Goal: Task Accomplishment & Management: Complete application form

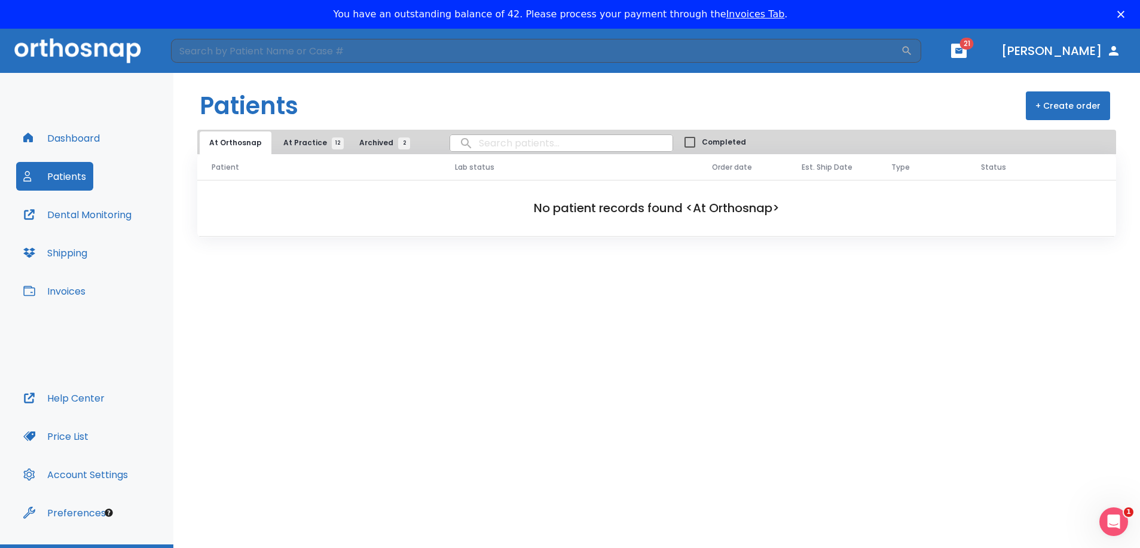
click at [79, 177] on button "Patients" at bounding box center [54, 176] width 77 height 29
click at [332, 138] on span "12" at bounding box center [338, 144] width 12 height 12
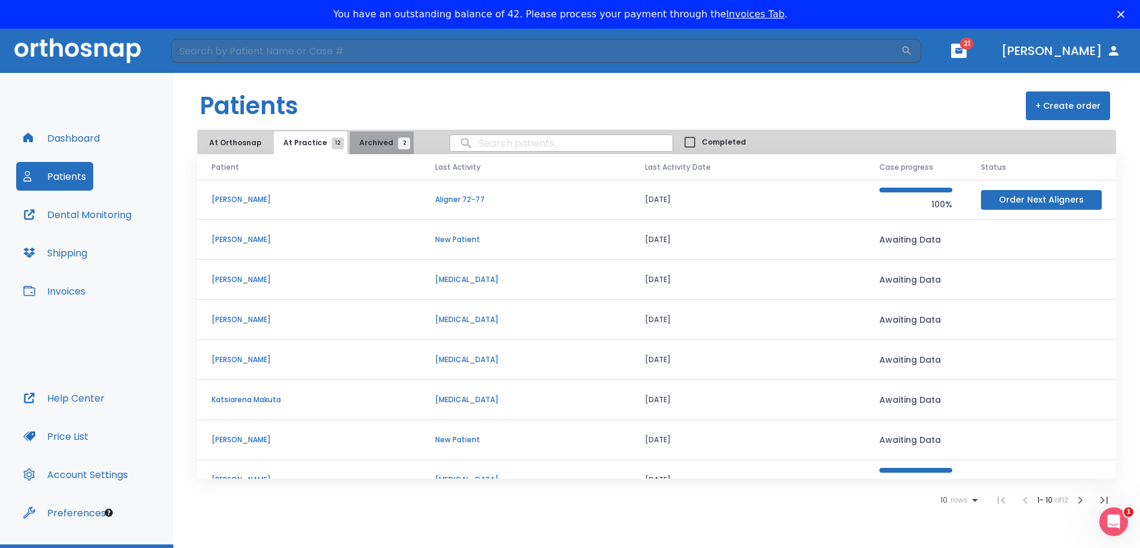
click at [398, 144] on span "2" at bounding box center [404, 144] width 12 height 12
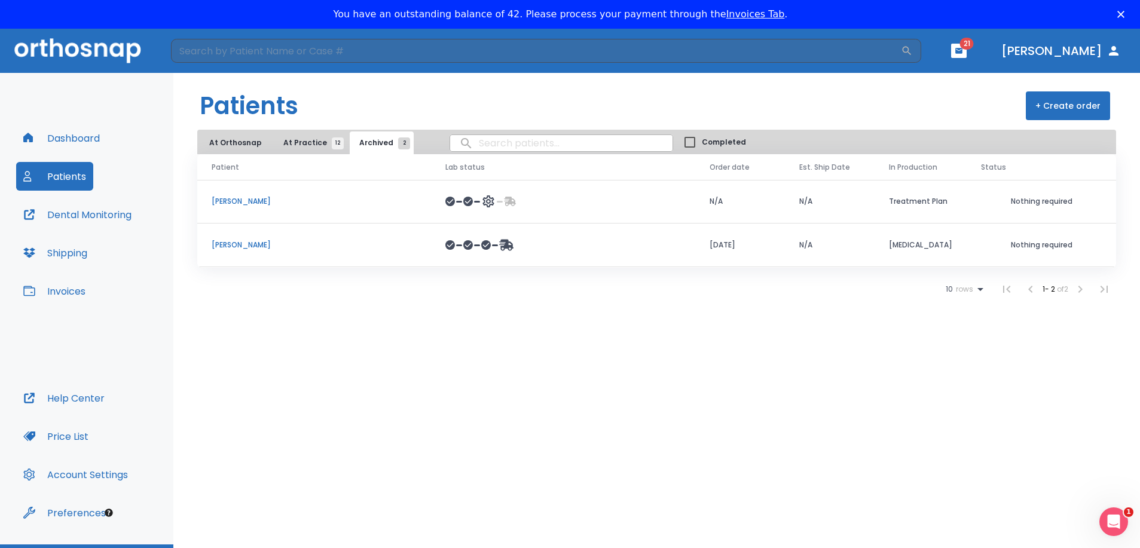
click at [482, 142] on input "search" at bounding box center [561, 143] width 222 height 23
type input "idelchik"
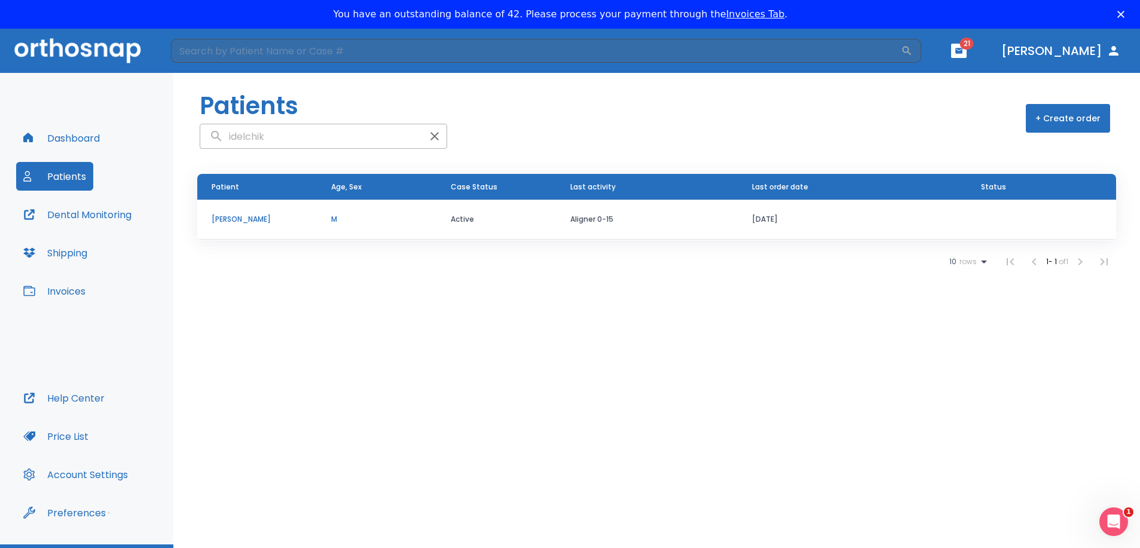
click at [247, 218] on p "[PERSON_NAME]" at bounding box center [257, 219] width 91 height 11
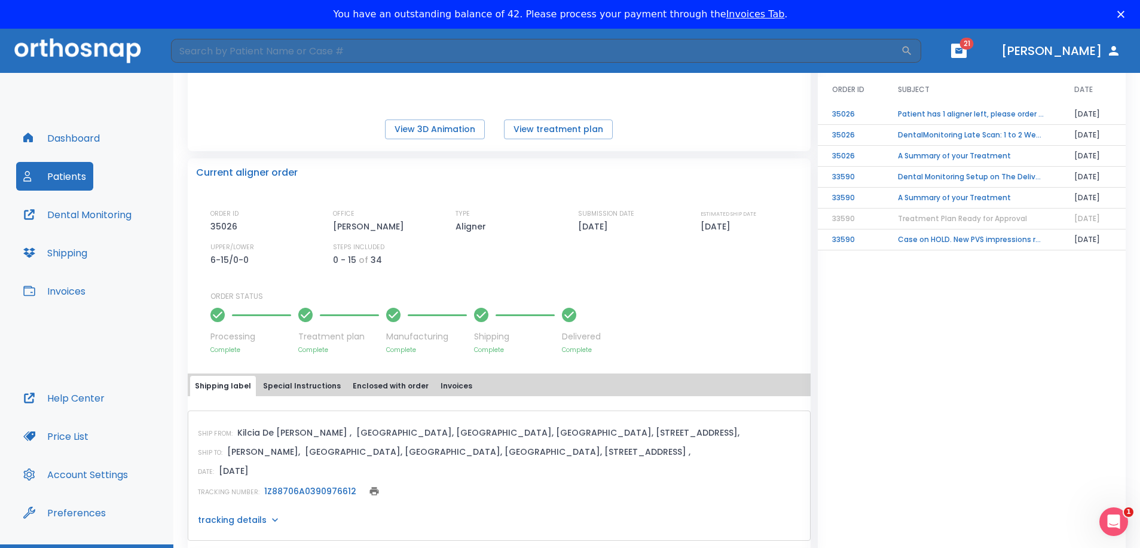
scroll to position [22, 0]
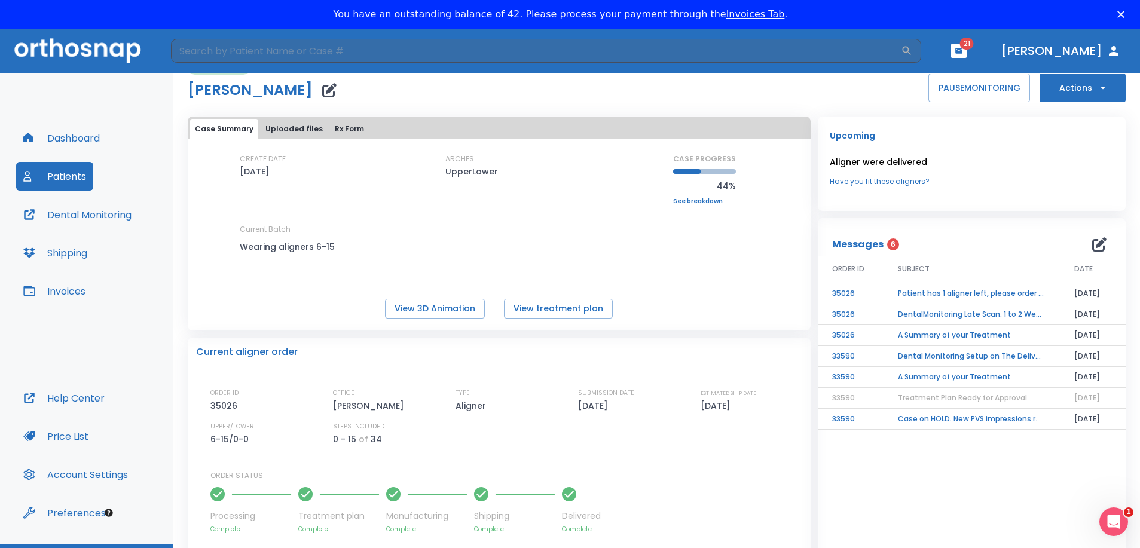
click at [981, 295] on td "Patient has 1 aligner left, please order next set!" at bounding box center [972, 293] width 176 height 21
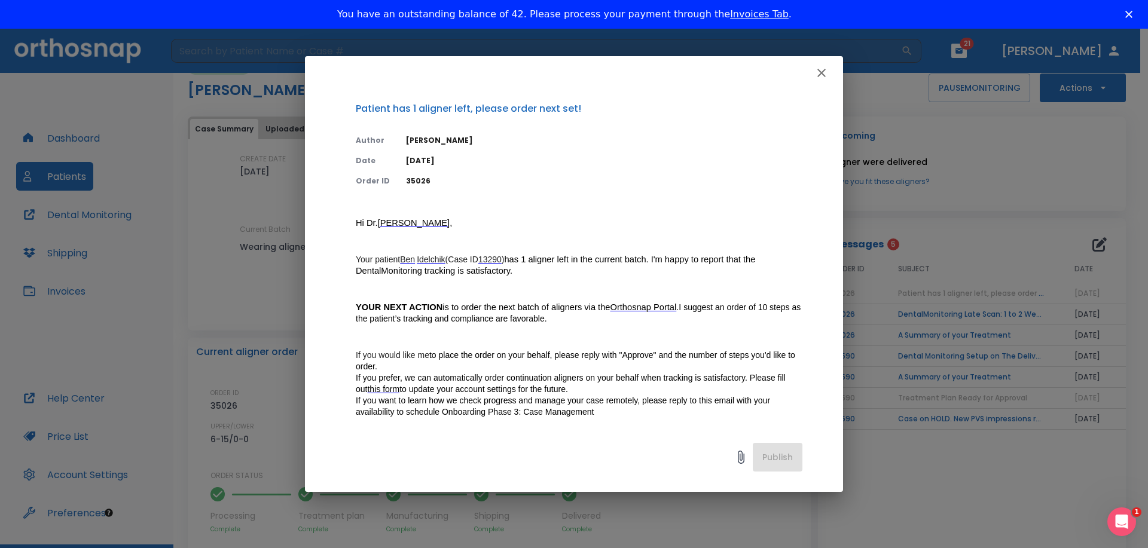
click at [653, 307] on span "Orthosnap Portal" at bounding box center [643, 308] width 66 height 10
click at [822, 70] on icon "button" at bounding box center [821, 73] width 14 height 14
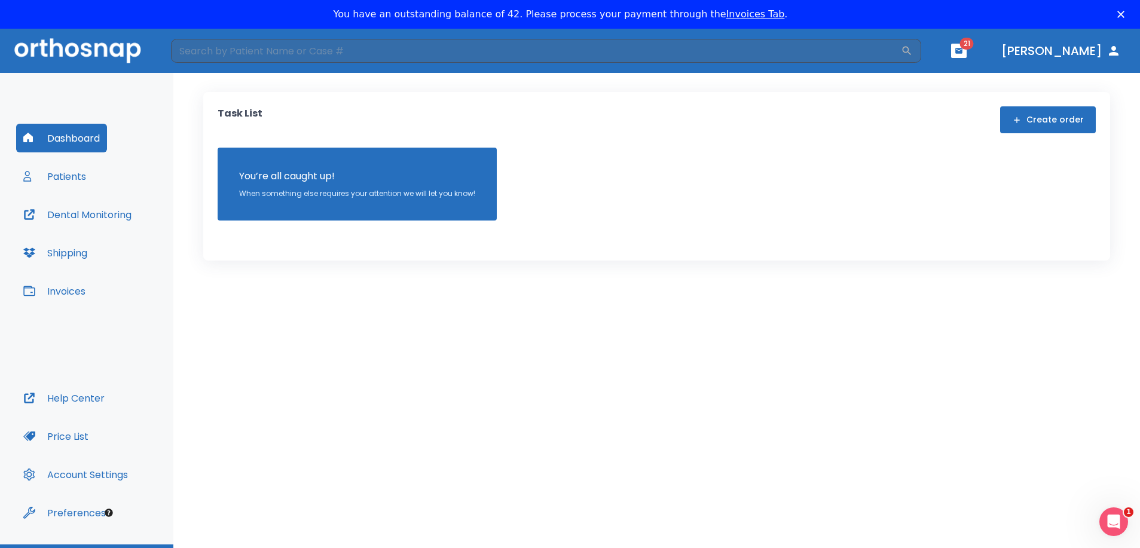
click at [65, 174] on button "Patients" at bounding box center [54, 176] width 77 height 29
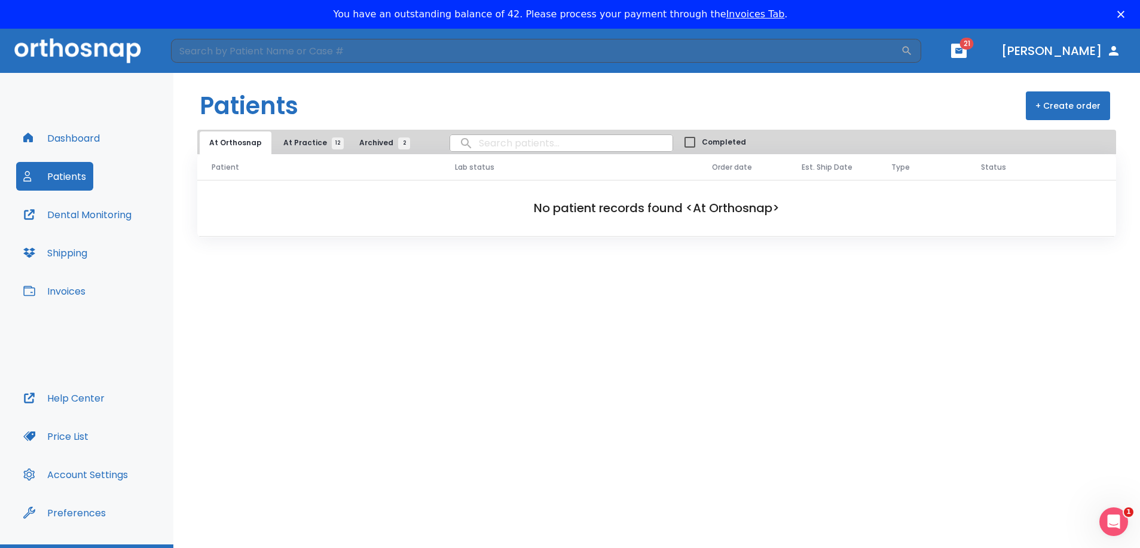
click at [471, 139] on input "search" at bounding box center [561, 143] width 222 height 23
type input "idelchik"
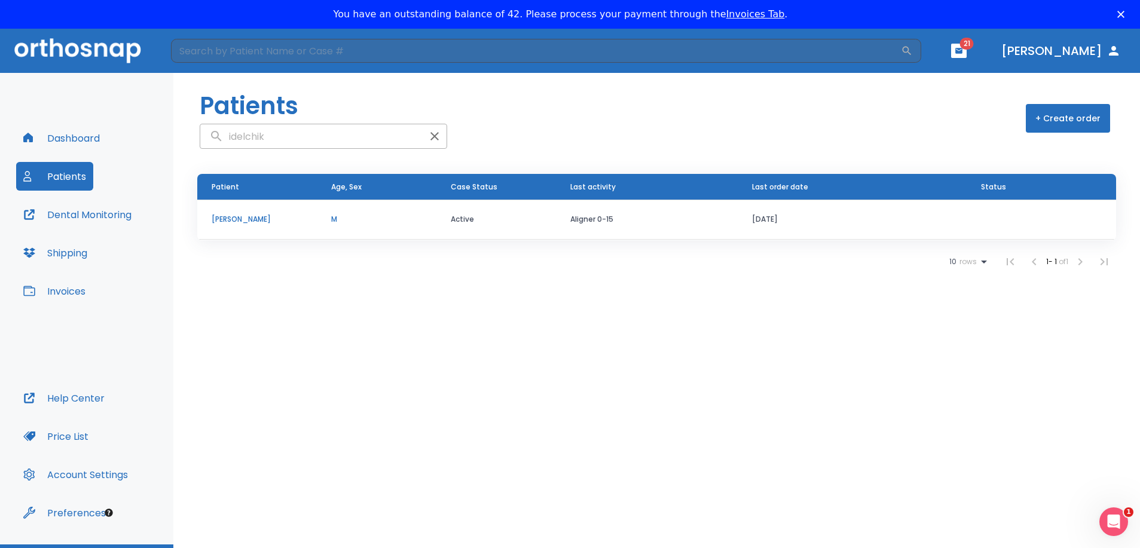
click at [240, 218] on p "[PERSON_NAME]" at bounding box center [257, 219] width 91 height 11
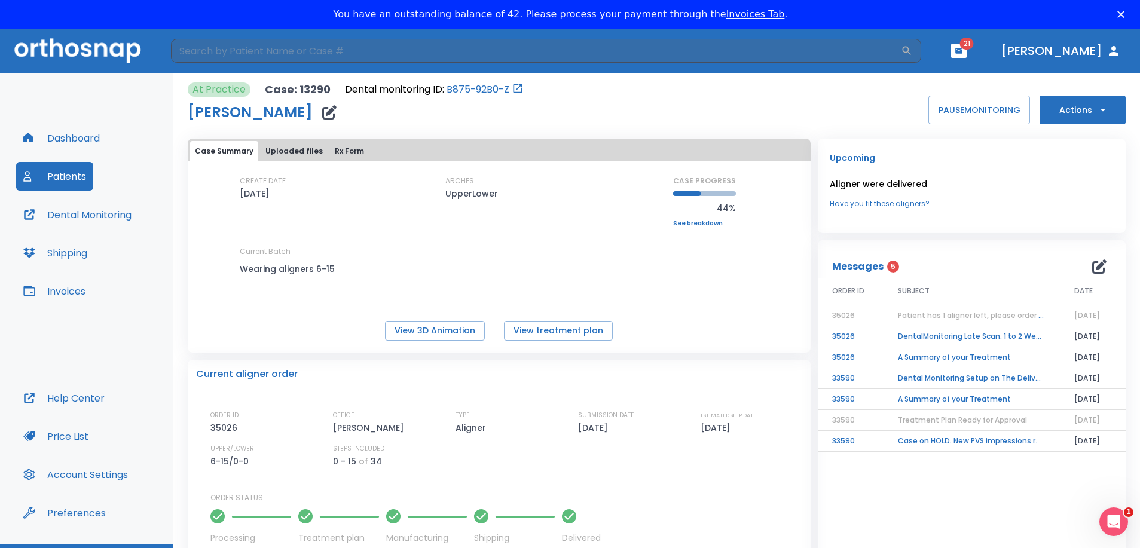
click at [1097, 108] on icon "button" at bounding box center [1103, 110] width 12 height 12
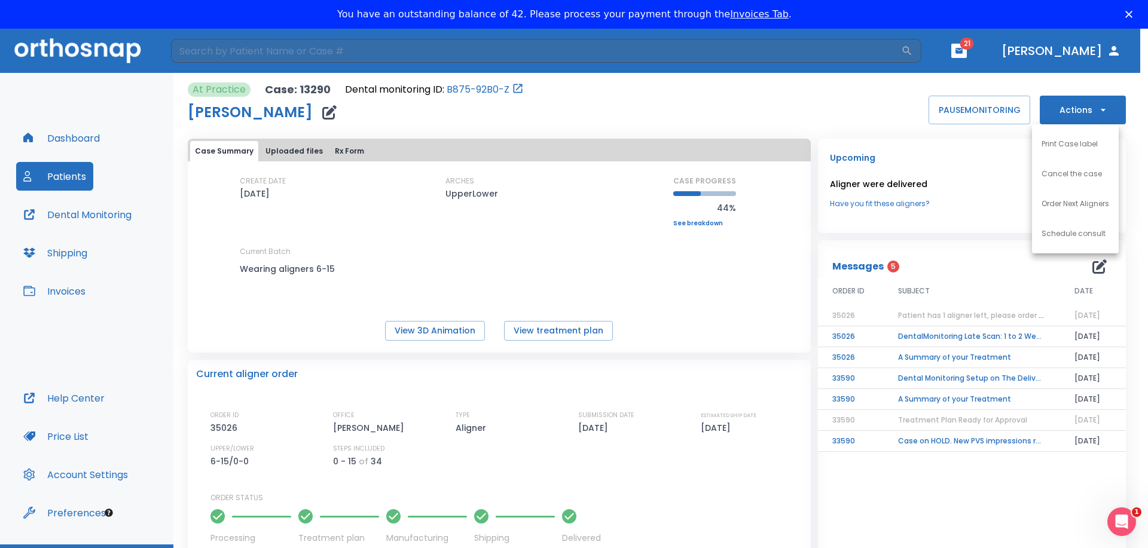
click at [1086, 198] on li "Order Next Aligners" at bounding box center [1075, 204] width 87 height 30
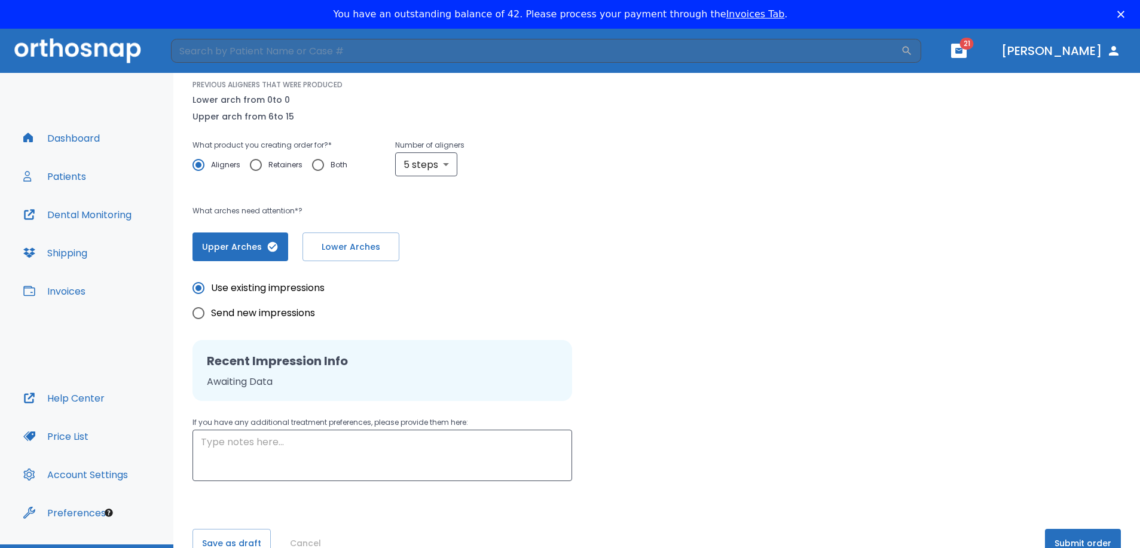
scroll to position [29, 0]
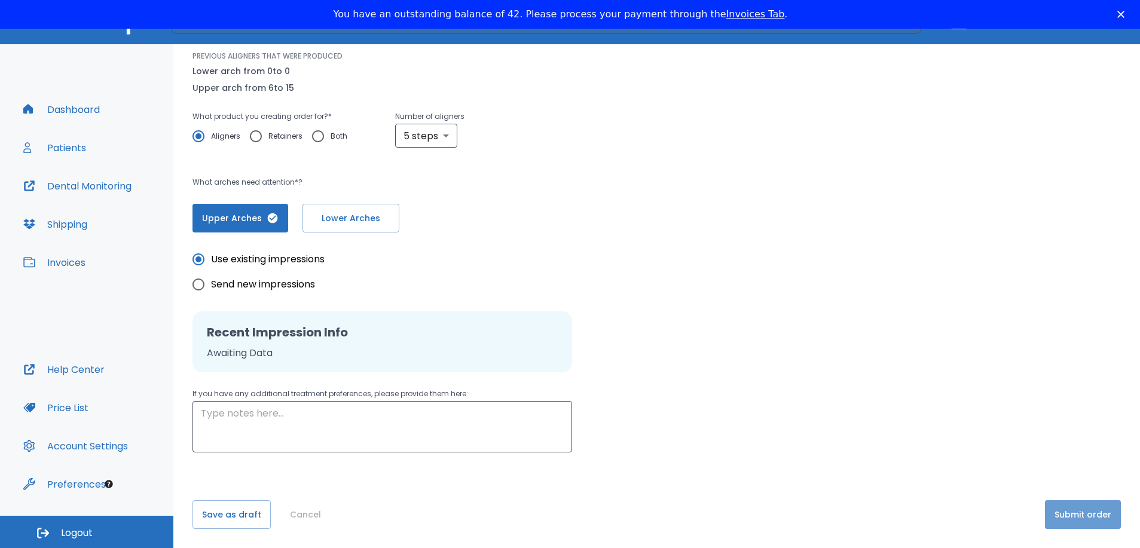
click at [1092, 512] on button "Submit order" at bounding box center [1083, 514] width 76 height 29
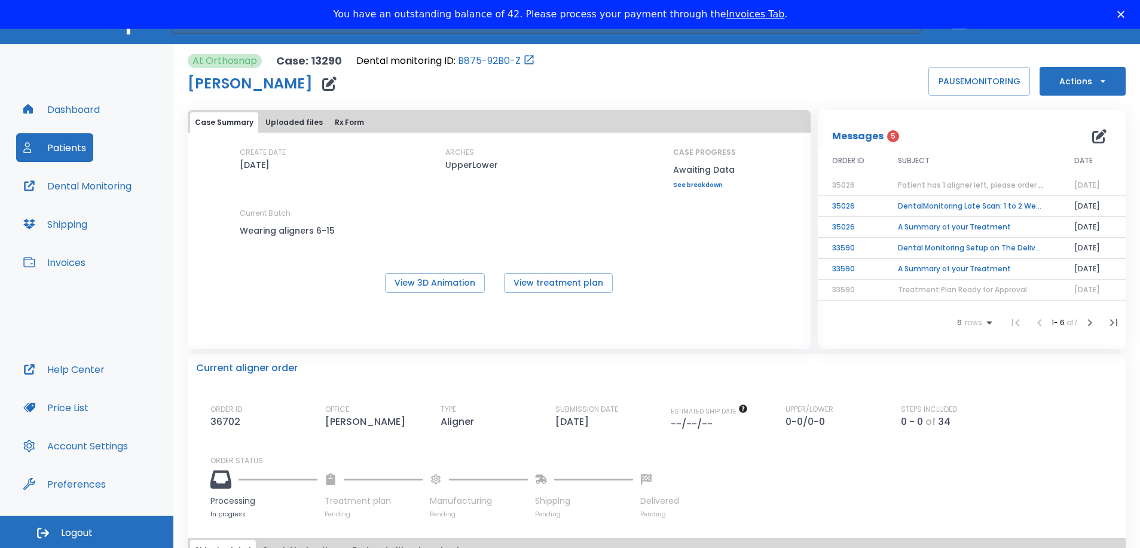
click at [744, 16] on link "Invoices Tab" at bounding box center [755, 13] width 59 height 11
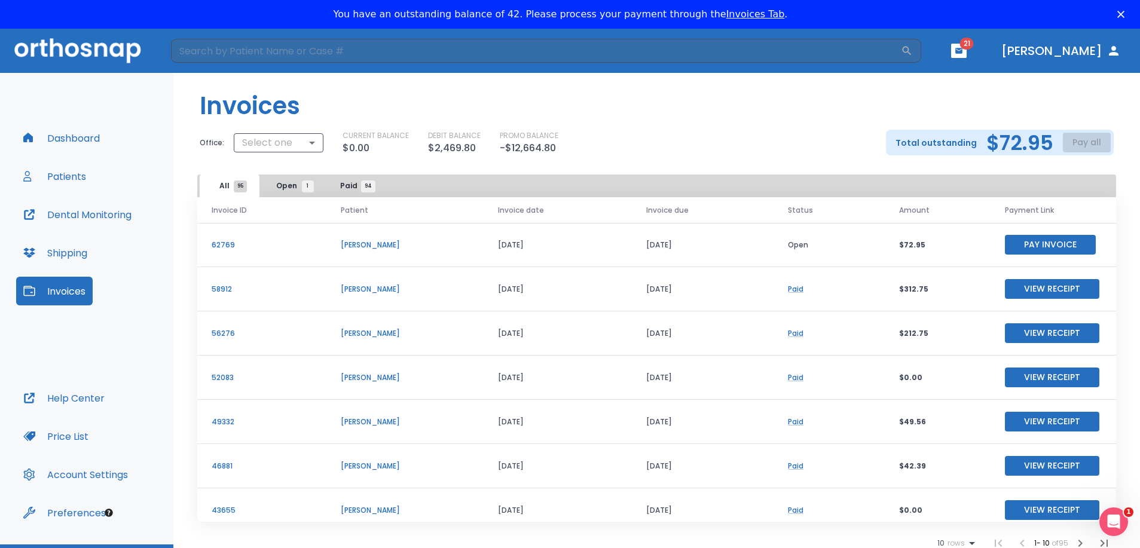
click at [1053, 247] on button "Pay Invoice" at bounding box center [1050, 245] width 91 height 20
